Goal: Communication & Community: Answer question/provide support

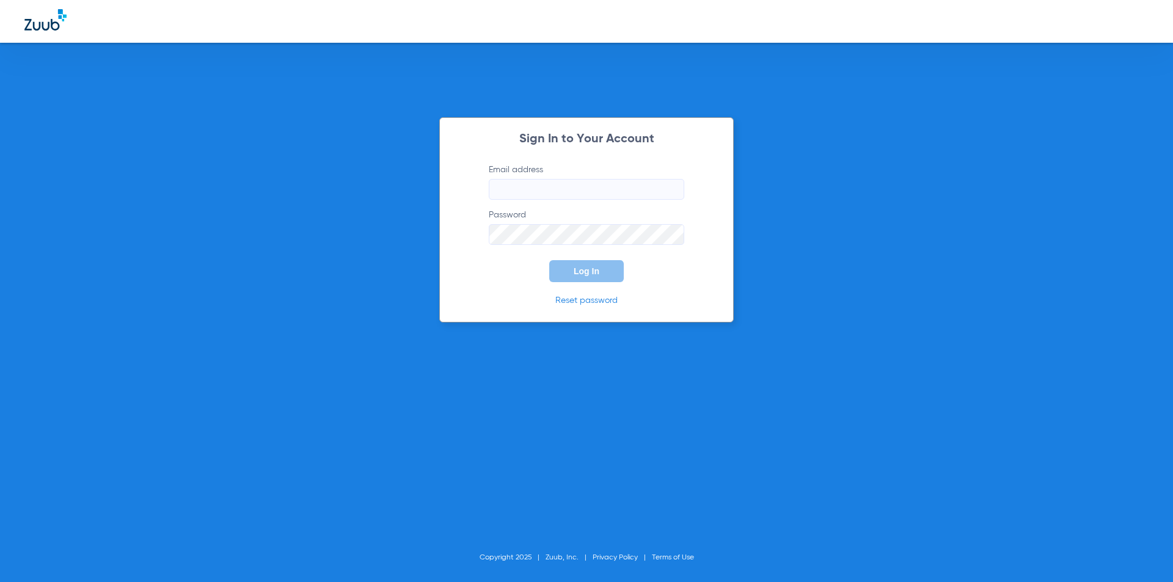
type input "[EMAIL_ADDRESS][DOMAIN_NAME]"
click at [559, 278] on button "Log In" at bounding box center [586, 271] width 75 height 22
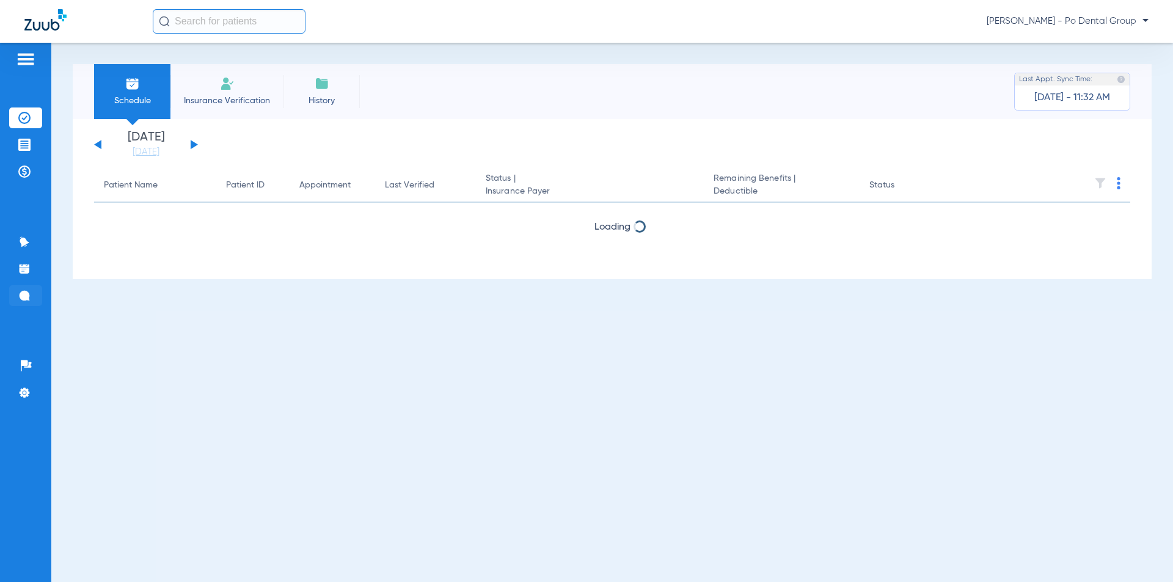
click at [20, 286] on li "Messages 2" at bounding box center [25, 295] width 33 height 21
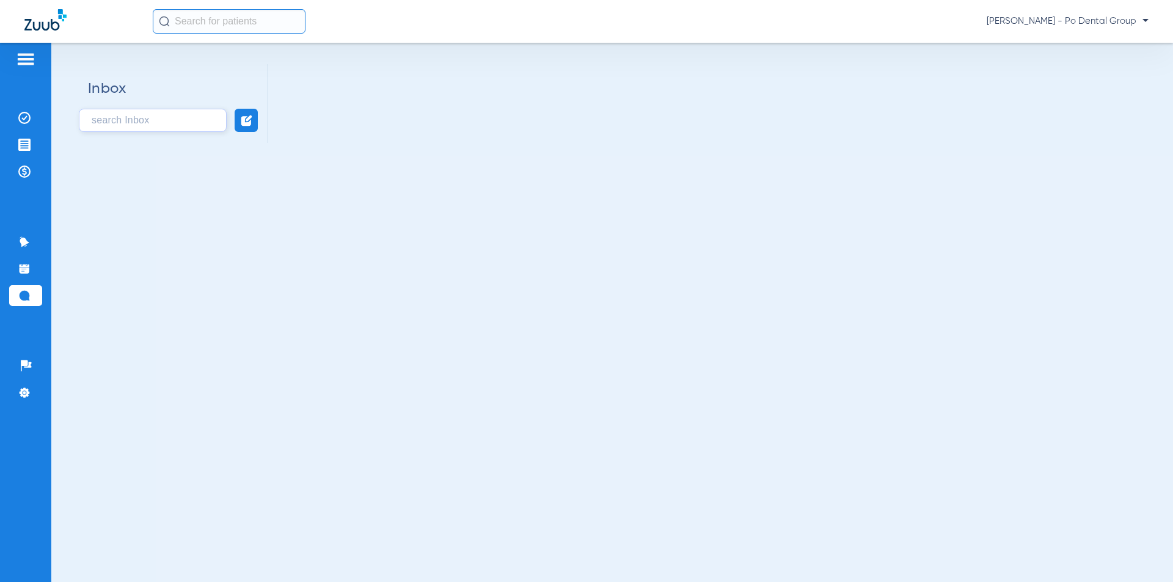
click at [130, 113] on input "text" at bounding box center [153, 120] width 148 height 23
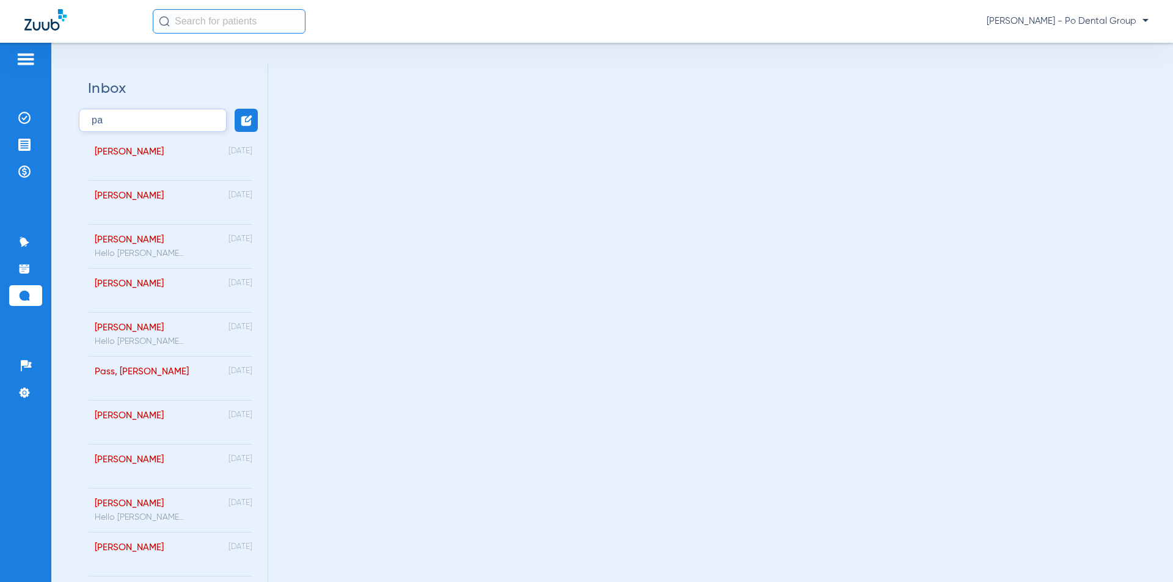
type input "p"
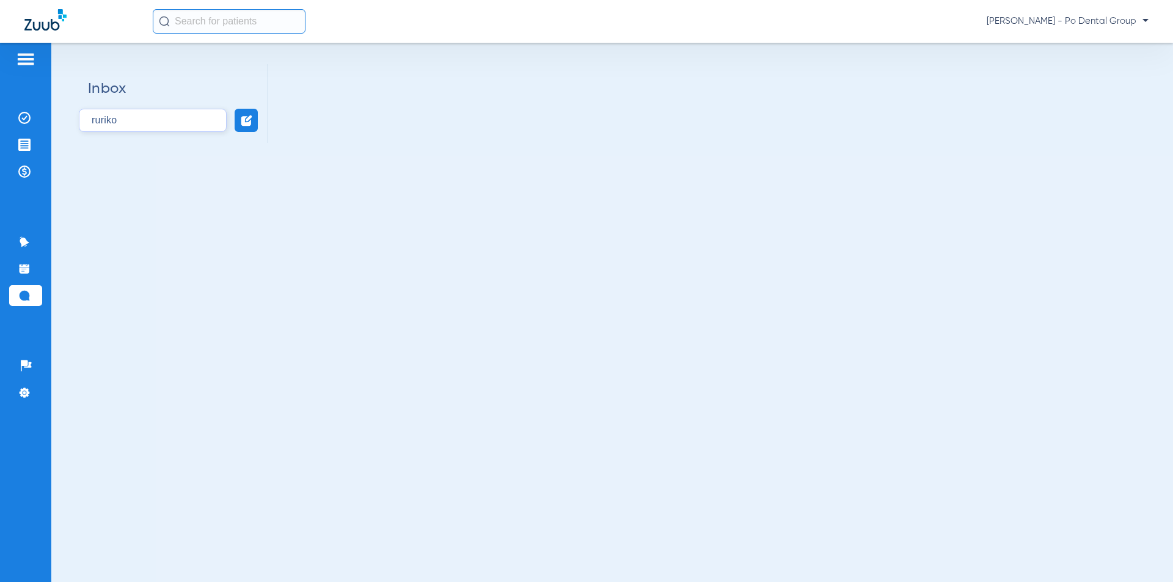
type input "ruriko"
